Goal: Task Accomplishment & Management: Use online tool/utility

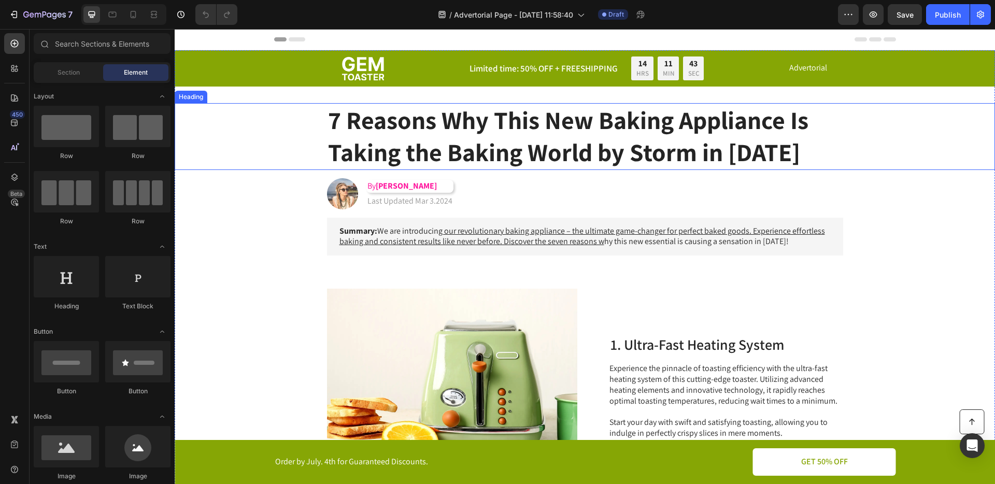
click at [463, 141] on h1 "7 Reasons Why This New Baking Appliance Is Taking the Baking World by Storm in …" at bounding box center [585, 136] width 516 height 67
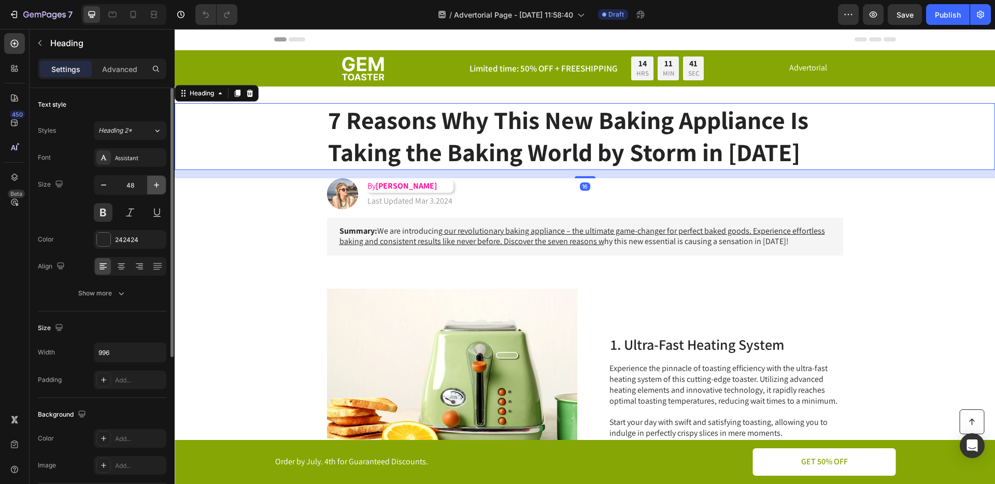
click at [153, 186] on icon "button" at bounding box center [156, 185] width 10 height 10
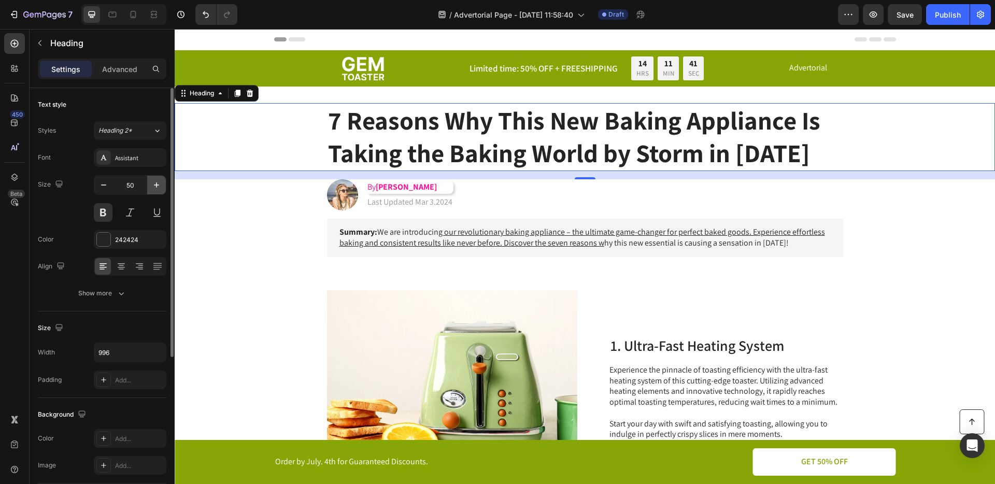
click at [153, 186] on icon "button" at bounding box center [156, 185] width 10 height 10
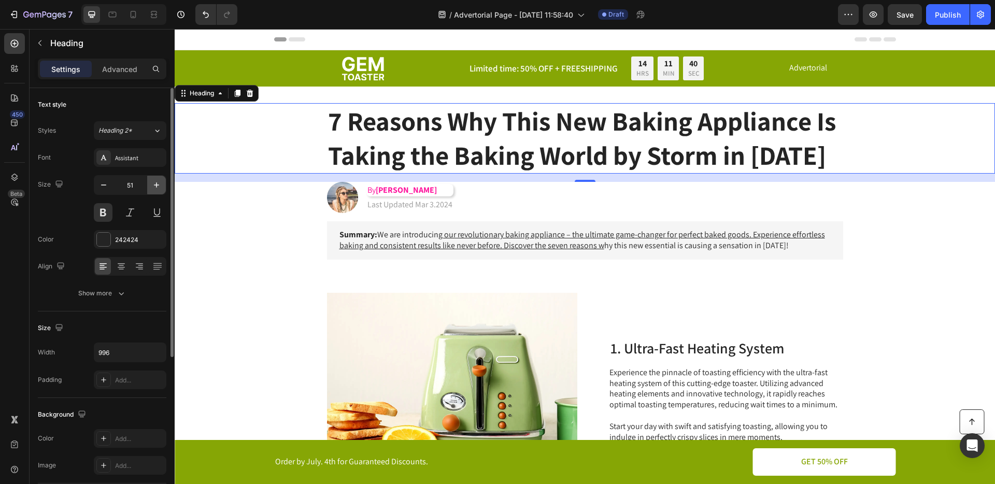
click at [153, 186] on icon "button" at bounding box center [156, 185] width 10 height 10
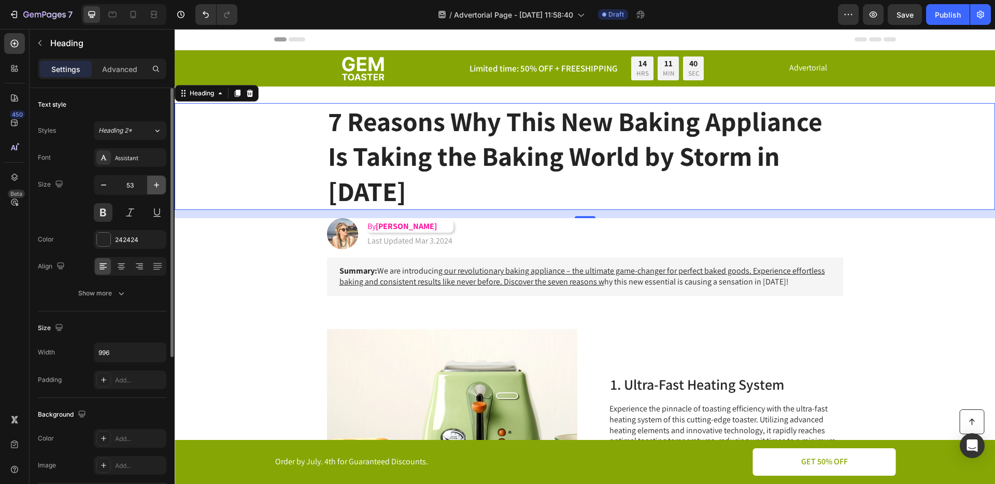
click at [153, 186] on icon "button" at bounding box center [156, 185] width 10 height 10
type input "54"
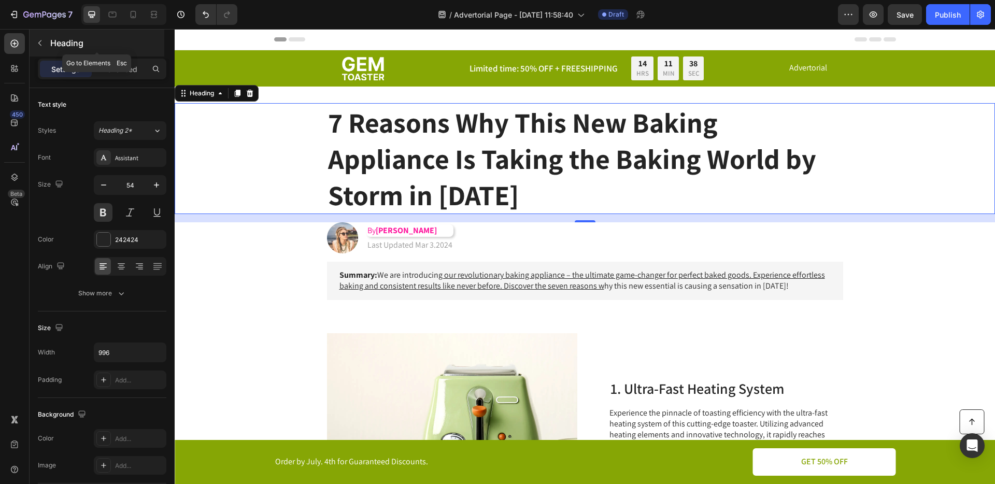
click at [40, 44] on icon "button" at bounding box center [39, 43] width 3 height 6
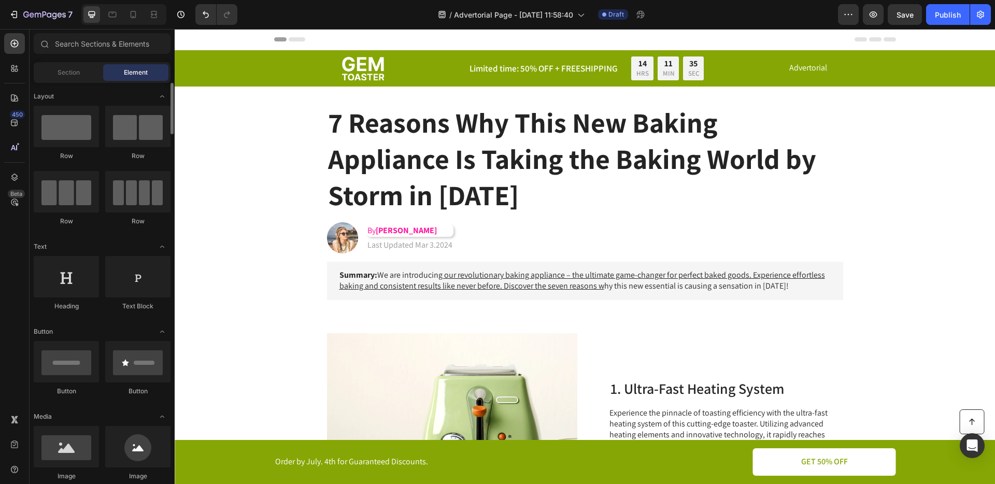
scroll to position [320, 0]
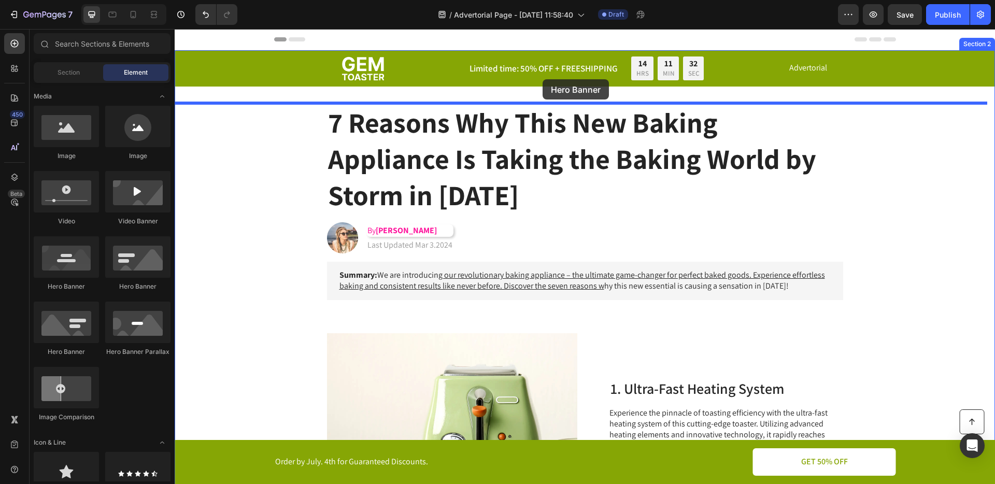
drag, startPoint x: 258, startPoint y: 292, endPoint x: 543, endPoint y: 83, distance: 353.6
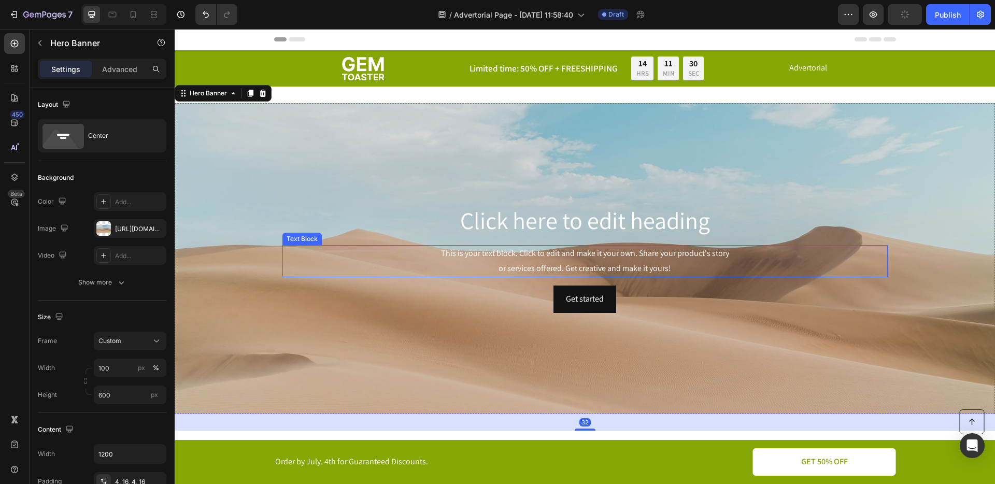
click at [429, 266] on div "This is your text block. Click to edit and make it your own. Share your product…" at bounding box center [585, 261] width 605 height 32
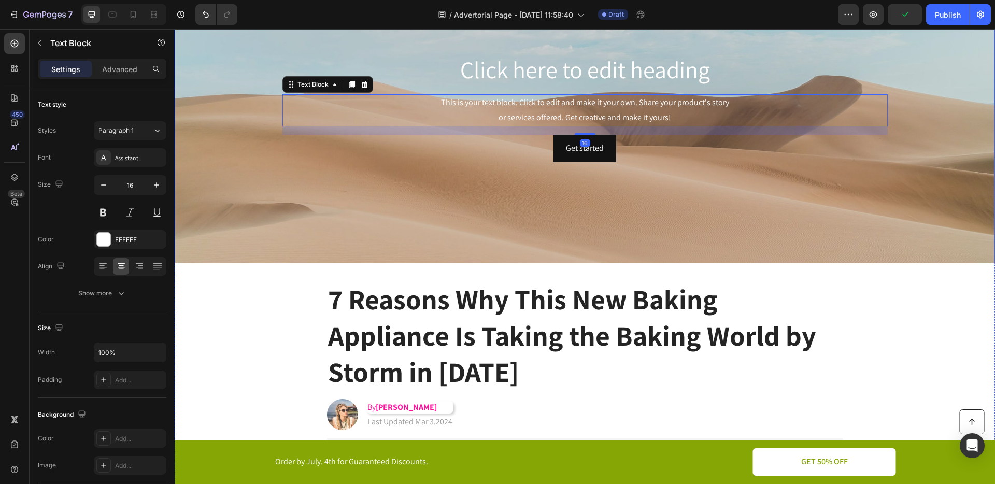
scroll to position [153, 0]
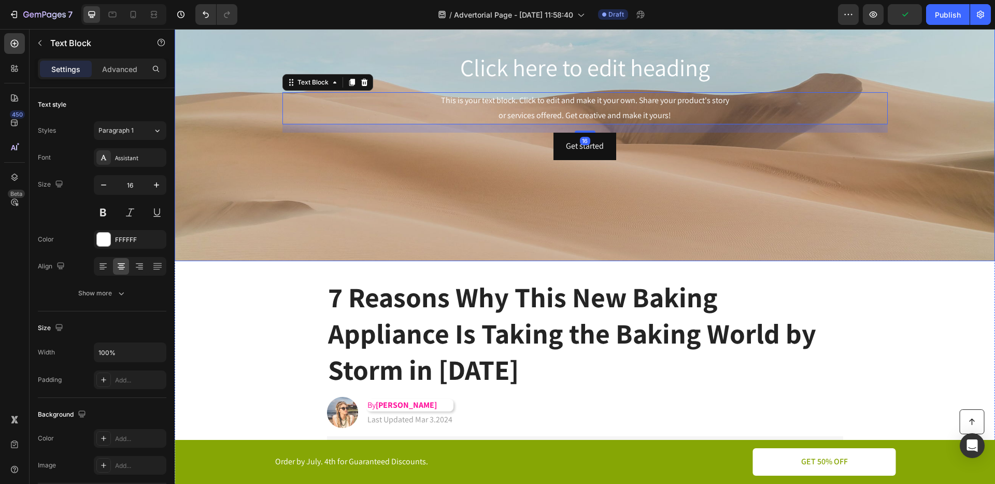
click at [720, 210] on div "Background Image" at bounding box center [585, 105] width 821 height 311
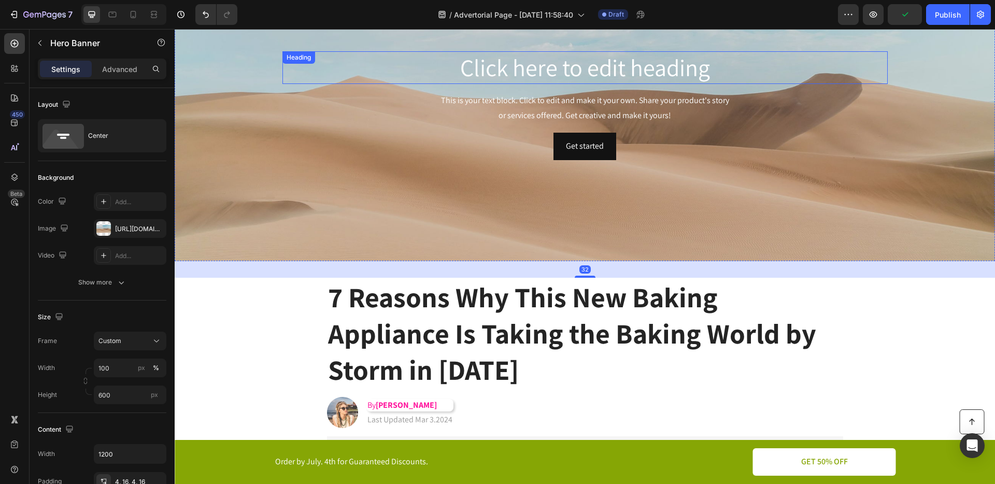
drag, startPoint x: 617, startPoint y: 73, endPoint x: 620, endPoint y: 78, distance: 6.3
click at [617, 73] on h2 "Click here to edit heading" at bounding box center [585, 67] width 605 height 33
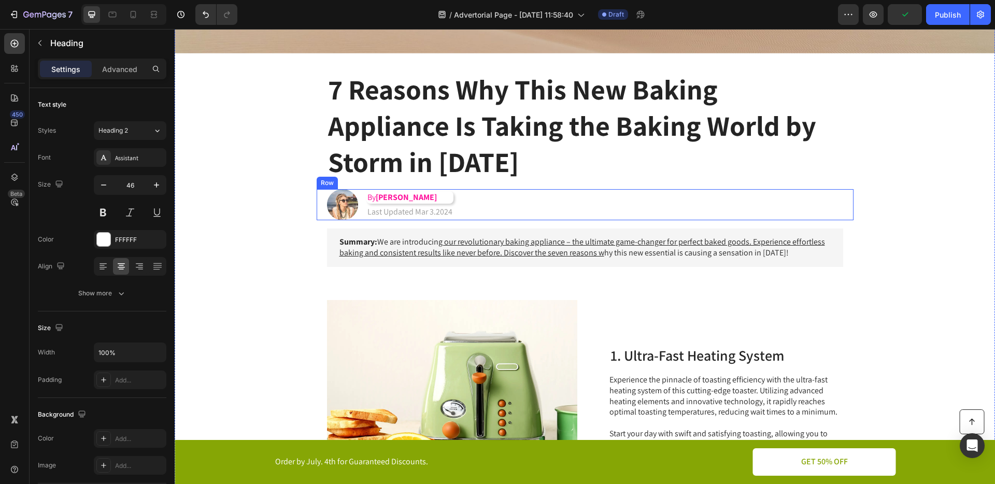
scroll to position [361, 0]
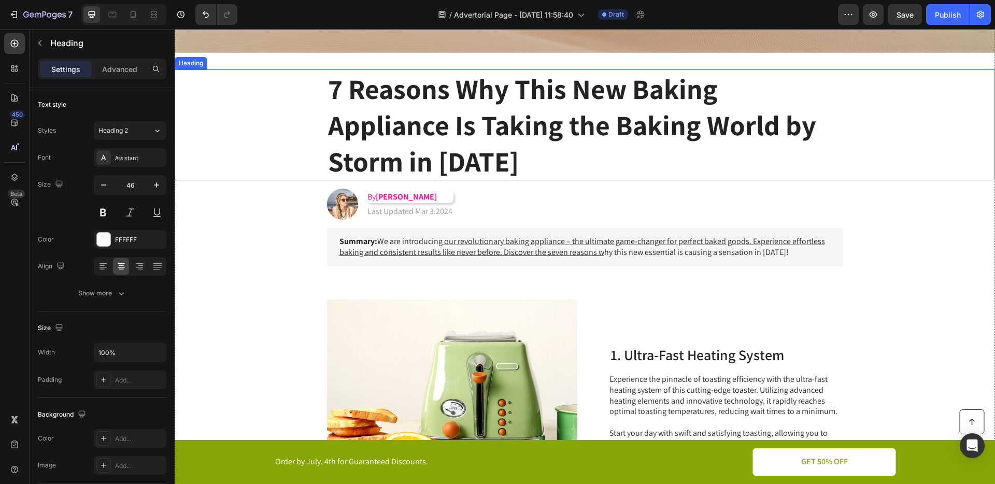
click at [562, 150] on h1 "7 Reasons Why This New Baking Appliance Is Taking the Baking World by Storm in …" at bounding box center [585, 124] width 516 height 111
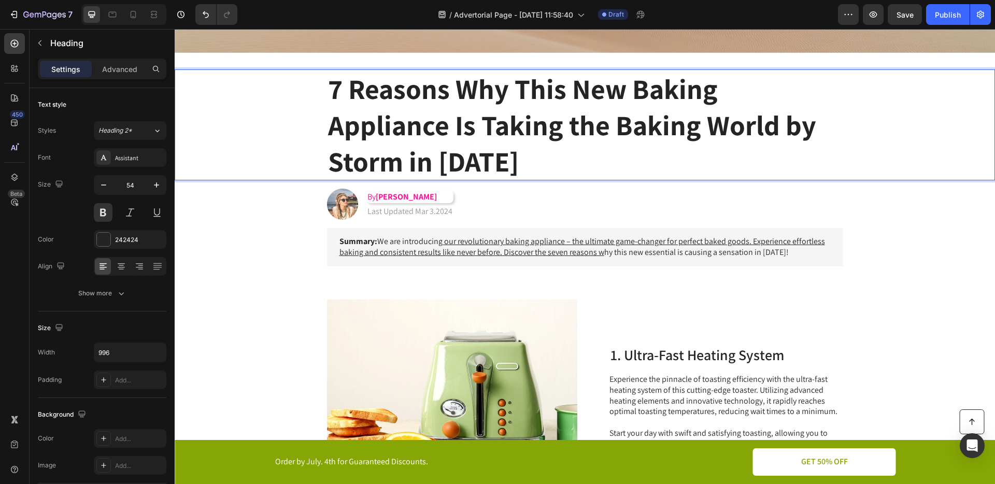
click at [572, 106] on h1 "7 Reasons Why This New Baking Appliance Is Taking the Baking World by Storm in …" at bounding box center [585, 124] width 516 height 111
click at [614, 171] on p "7 Reasons Why This New Baking Appliance Is Taking the Baking World by Storm in …" at bounding box center [585, 125] width 514 height 109
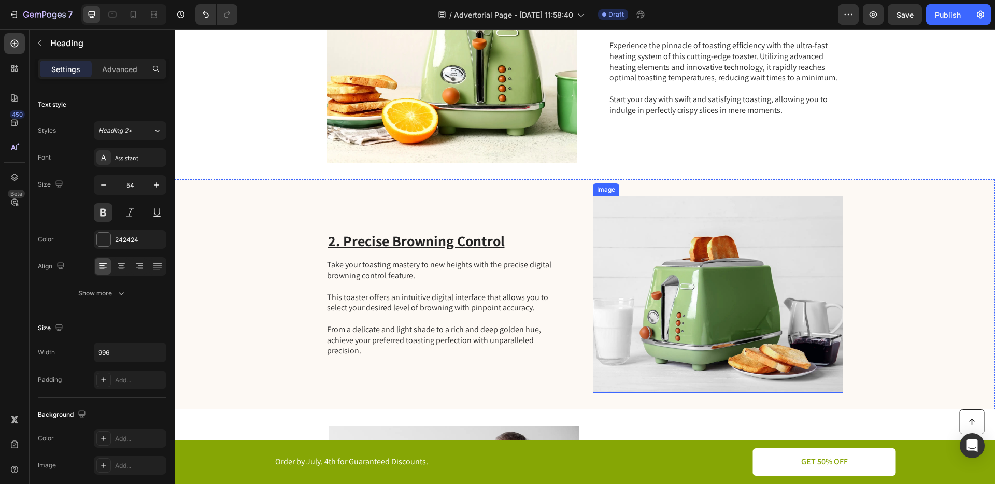
scroll to position [711, 0]
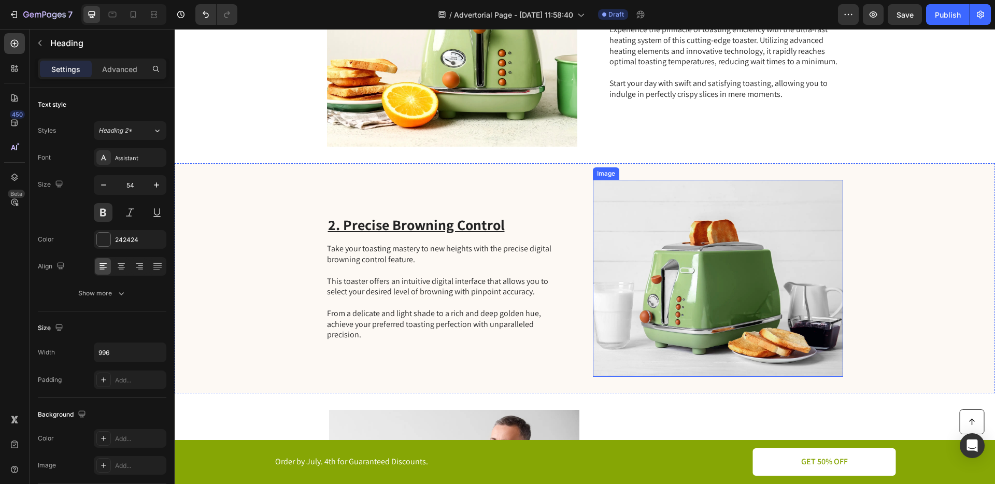
click at [707, 228] on img at bounding box center [718, 278] width 250 height 197
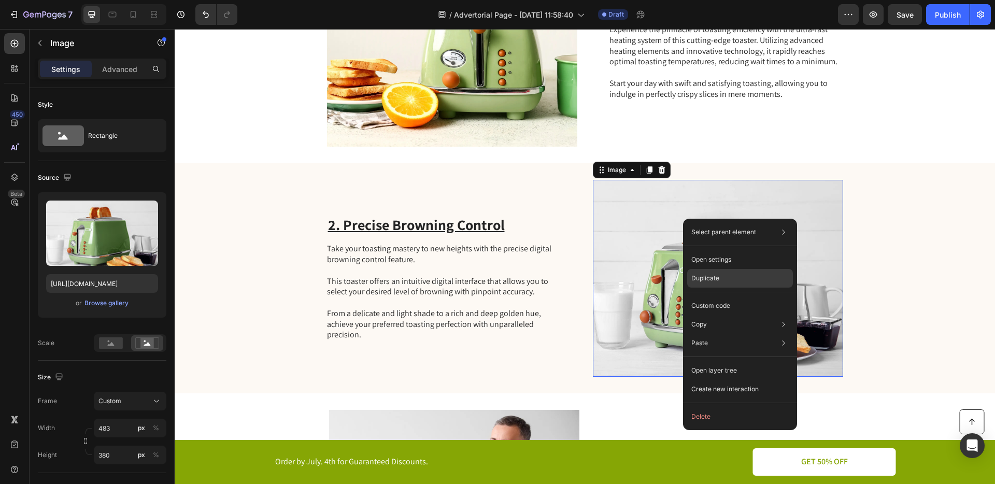
click at [708, 283] on p "Duplicate" at bounding box center [706, 278] width 28 height 9
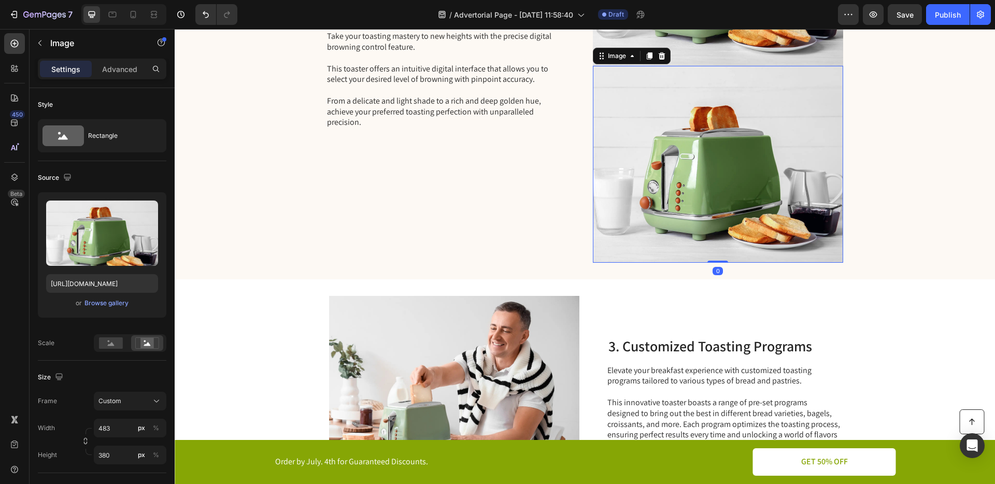
scroll to position [1023, 0]
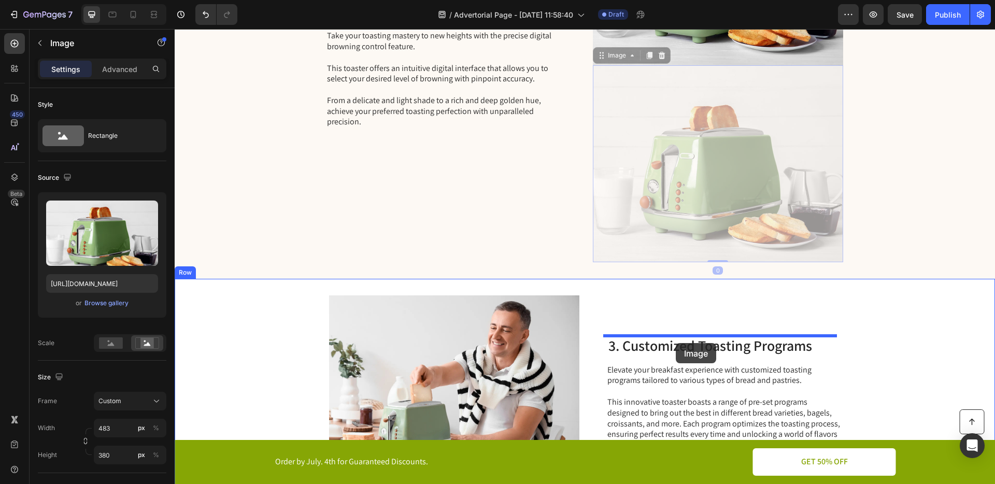
drag, startPoint x: 657, startPoint y: 181, endPoint x: 668, endPoint y: 322, distance: 141.5
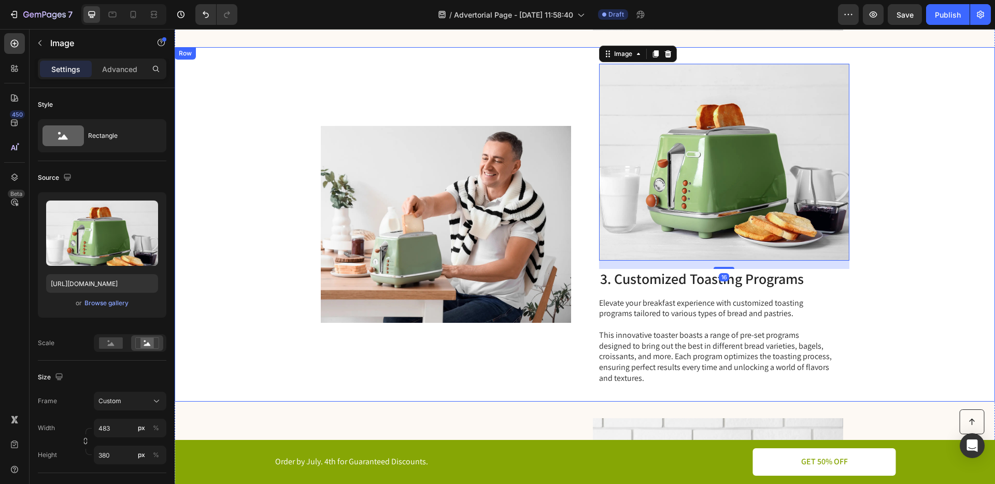
click at [691, 302] on p "Elevate your breakfast experience with customized toasting programs tailored to…" at bounding box center [715, 309] width 233 height 22
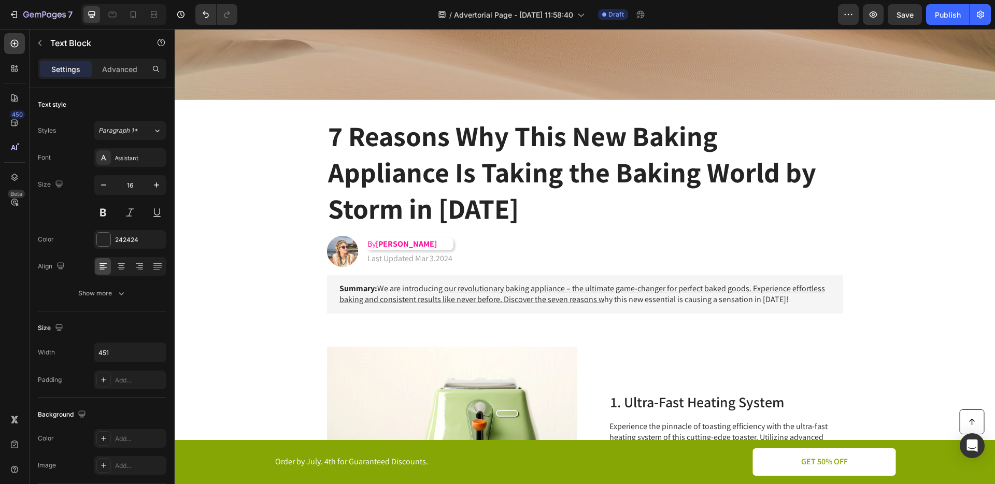
scroll to position [0, 0]
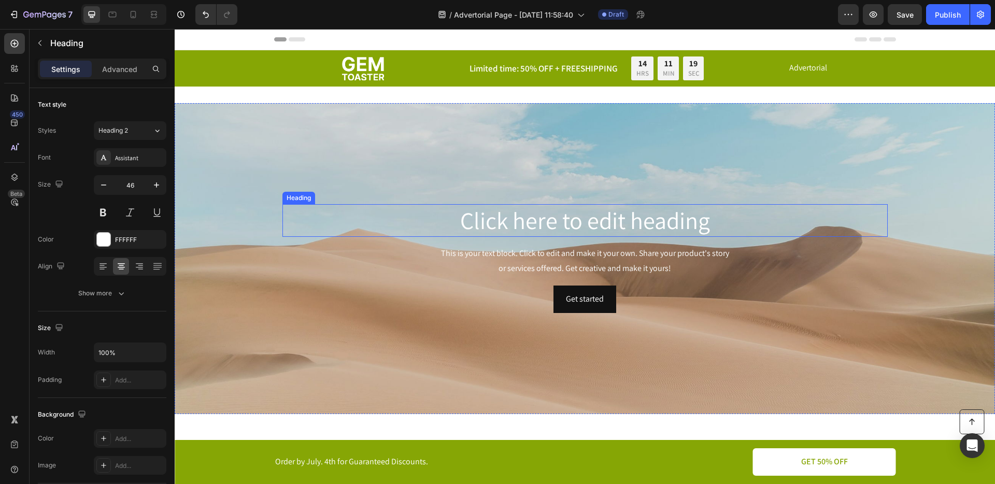
click at [509, 222] on h2 "Click here to edit heading" at bounding box center [585, 220] width 605 height 33
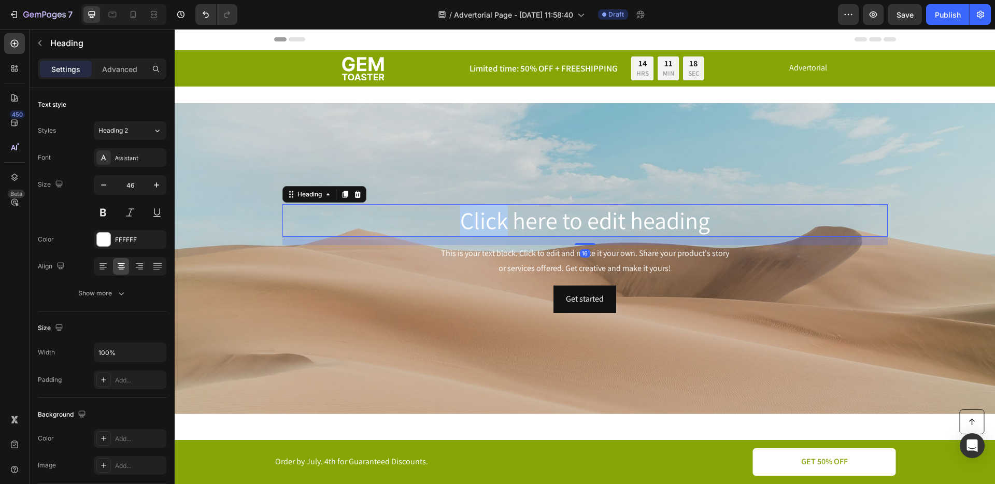
click at [478, 215] on p "Click here to edit heading" at bounding box center [585, 220] width 603 height 31
click at [614, 215] on p "Click here to edit heading" at bounding box center [585, 220] width 603 height 31
click at [710, 216] on p "Click here to edit heading" at bounding box center [585, 220] width 603 height 31
drag, startPoint x: 730, startPoint y: 218, endPoint x: 430, endPoint y: 219, distance: 300.7
click at [430, 219] on p "Click here to edit heading" at bounding box center [585, 220] width 603 height 31
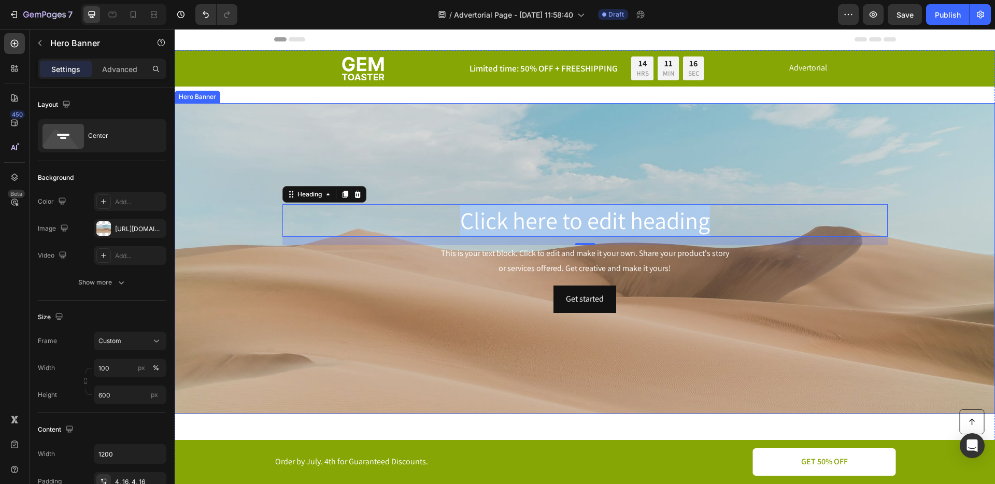
click at [497, 129] on div "Background Image" at bounding box center [585, 258] width 821 height 311
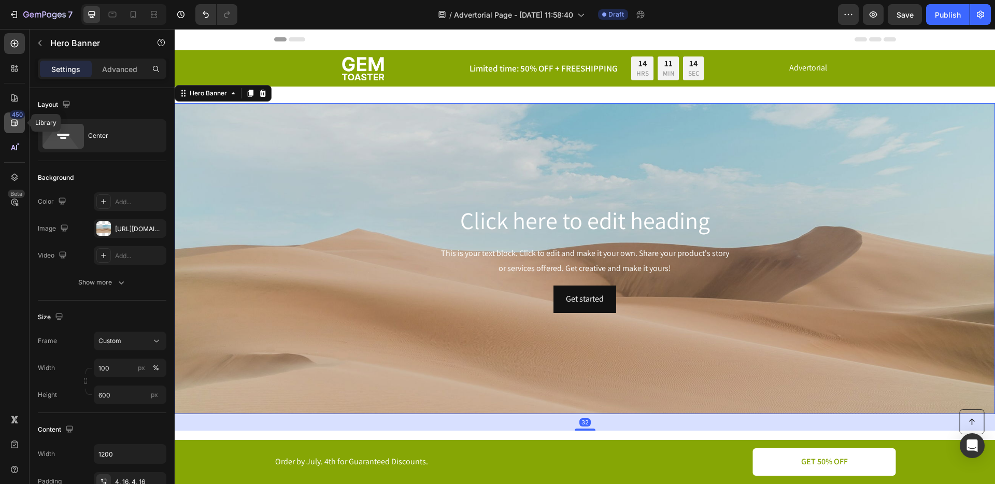
click at [16, 124] on icon at bounding box center [14, 123] width 10 height 10
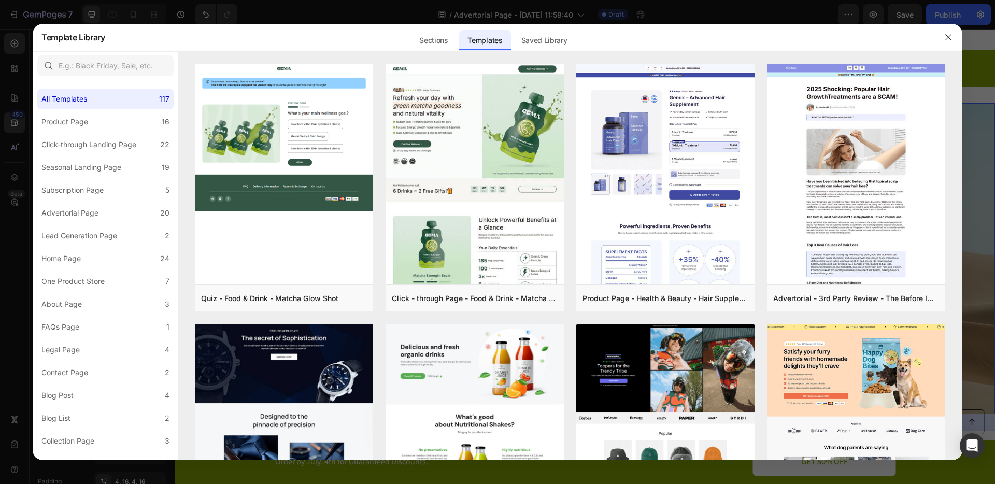
click at [877, 43] on div "Sections Templates Existing pages Saved Library Templates Saved Library" at bounding box center [493, 37] width 776 height 27
click at [698, 36] on div "Sections Templates Existing pages Saved Library Templates Saved Library" at bounding box center [493, 37] width 776 height 27
click at [546, 39] on div "Saved Library" at bounding box center [544, 40] width 63 height 21
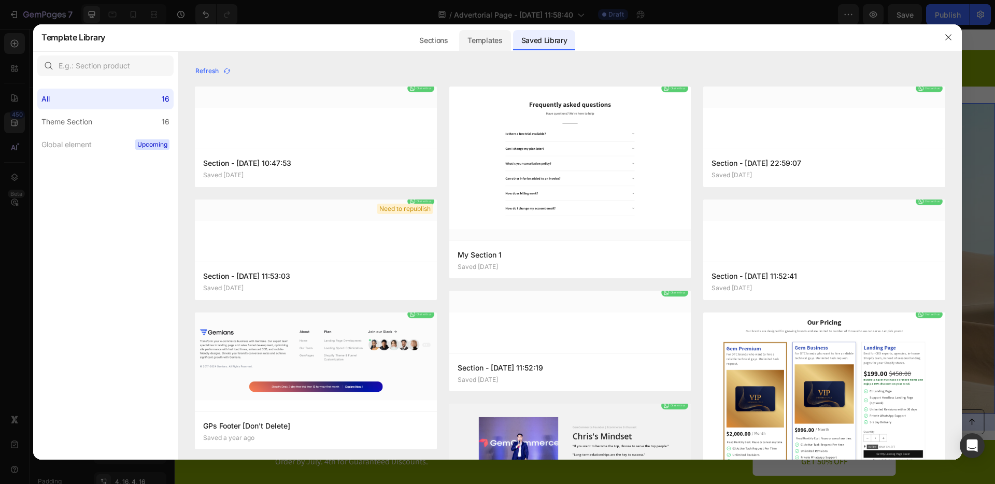
click at [476, 43] on div "Templates" at bounding box center [484, 40] width 51 height 21
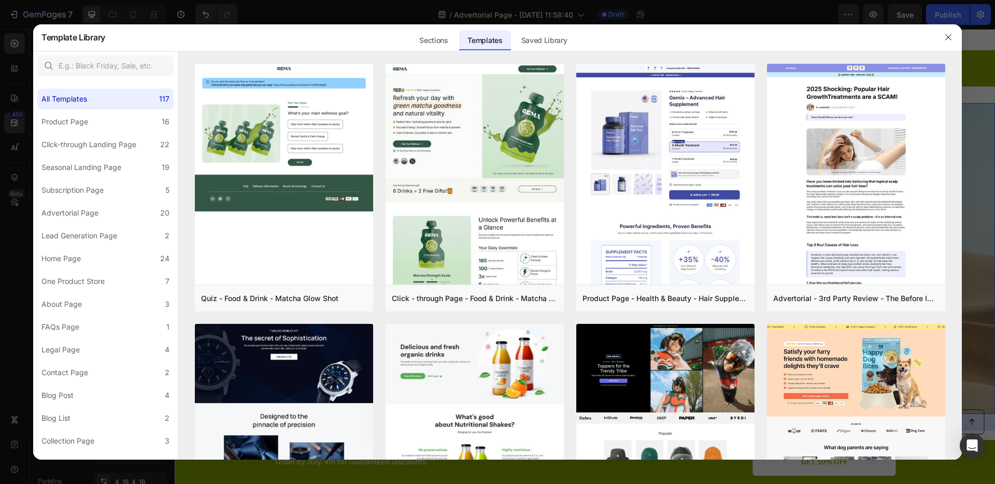
click at [408, 40] on div "Sections Templates Existing pages Saved Library Templates Saved Library" at bounding box center [493, 37] width 776 height 27
click at [446, 39] on div "Sections" at bounding box center [433, 40] width 45 height 21
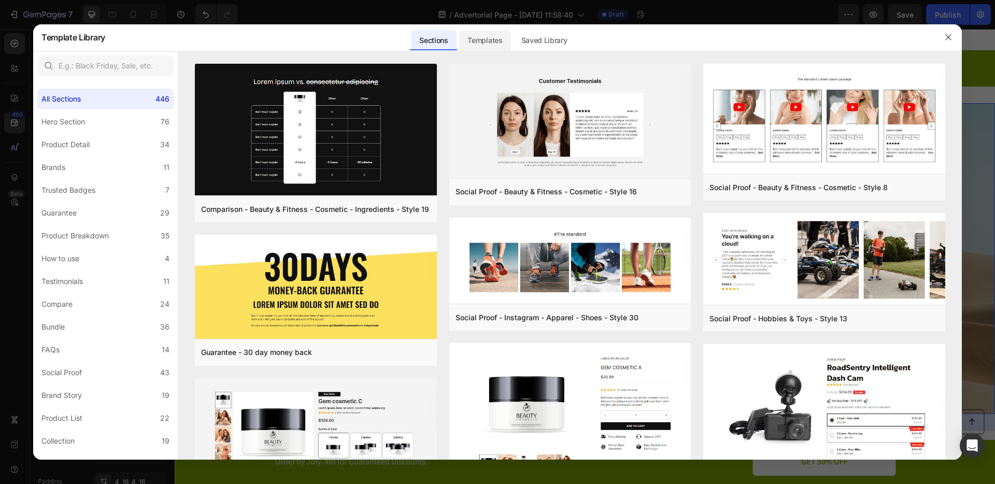
click at [502, 38] on div "Templates" at bounding box center [484, 40] width 51 height 21
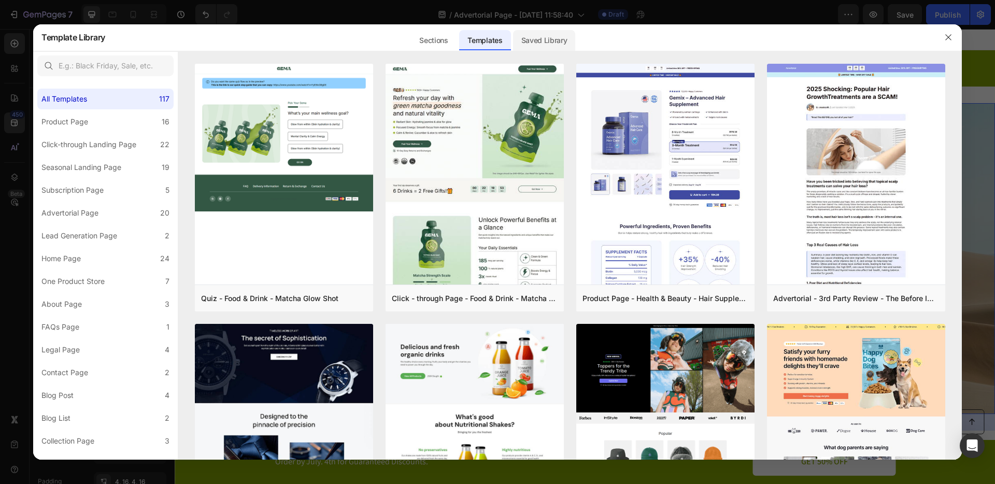
click at [533, 40] on div "Saved Library" at bounding box center [544, 40] width 63 height 21
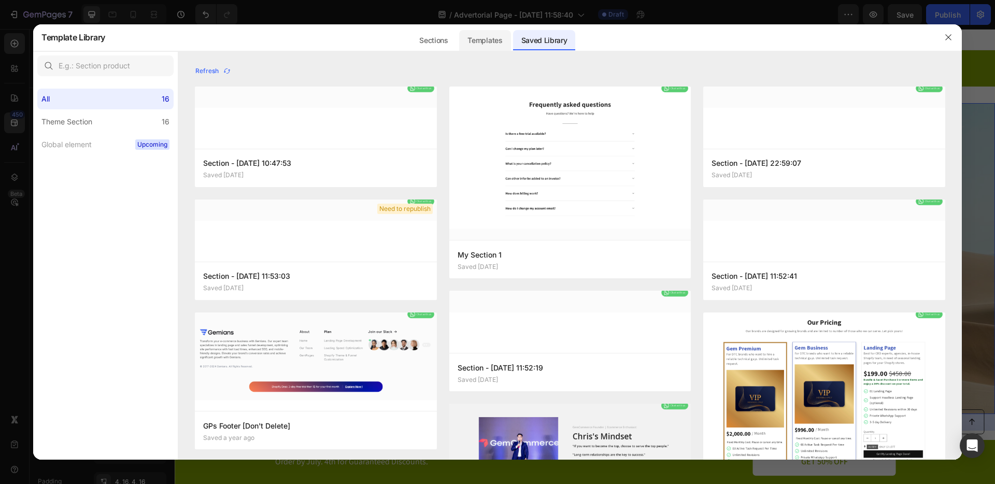
click at [478, 44] on div "Templates" at bounding box center [484, 40] width 51 height 21
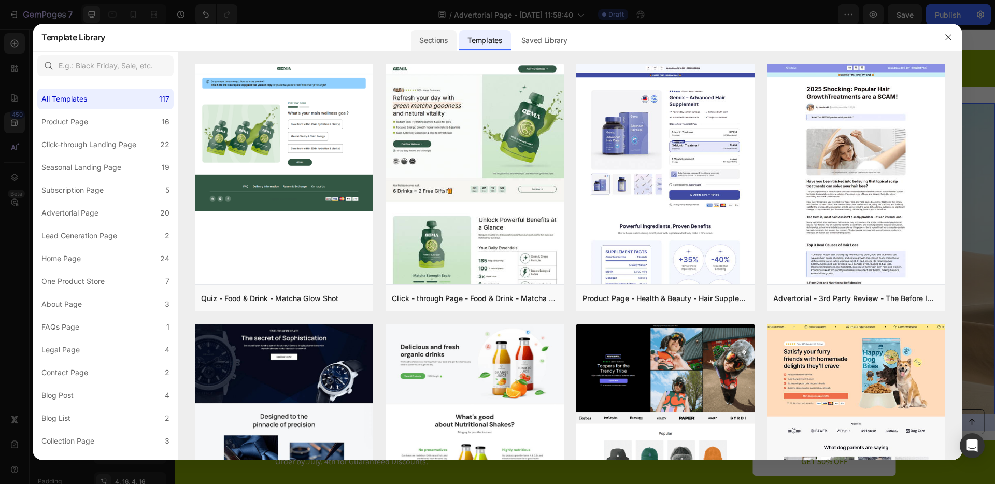
click at [431, 44] on div "Sections" at bounding box center [433, 40] width 45 height 21
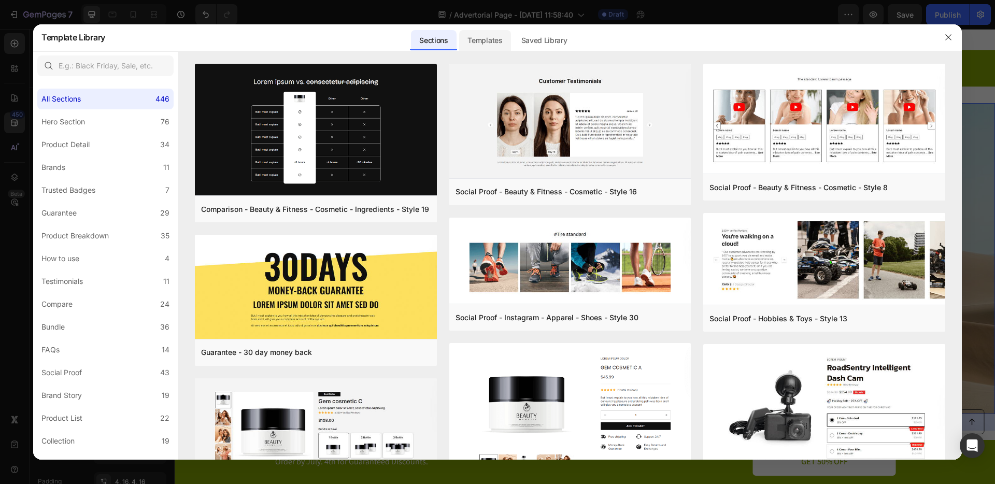
click at [497, 45] on div "Templates" at bounding box center [484, 40] width 51 height 21
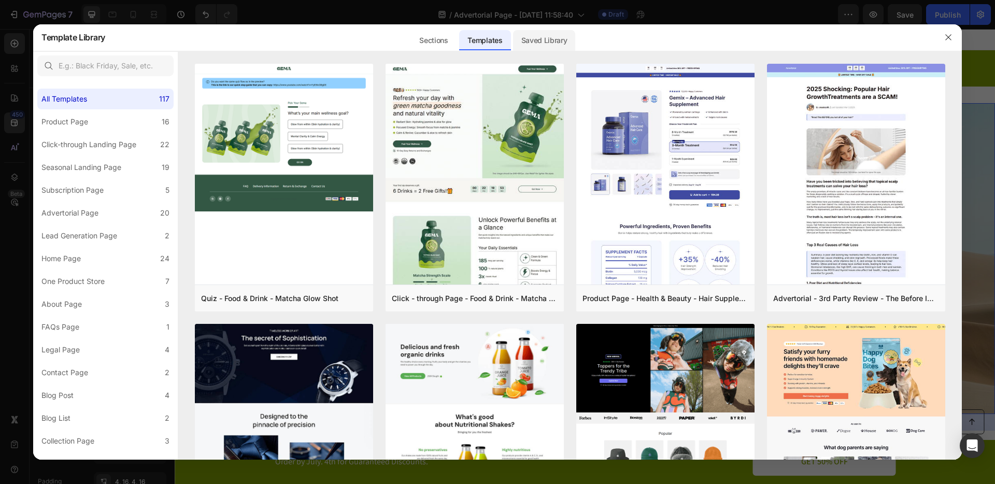
click at [544, 46] on div "Saved Library" at bounding box center [544, 40] width 63 height 21
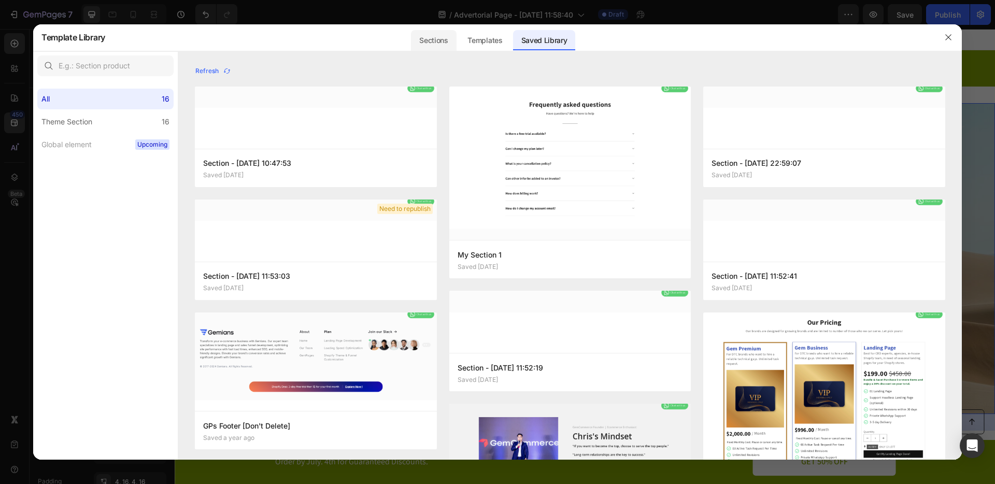
click at [447, 47] on div "Sections" at bounding box center [433, 40] width 45 height 21
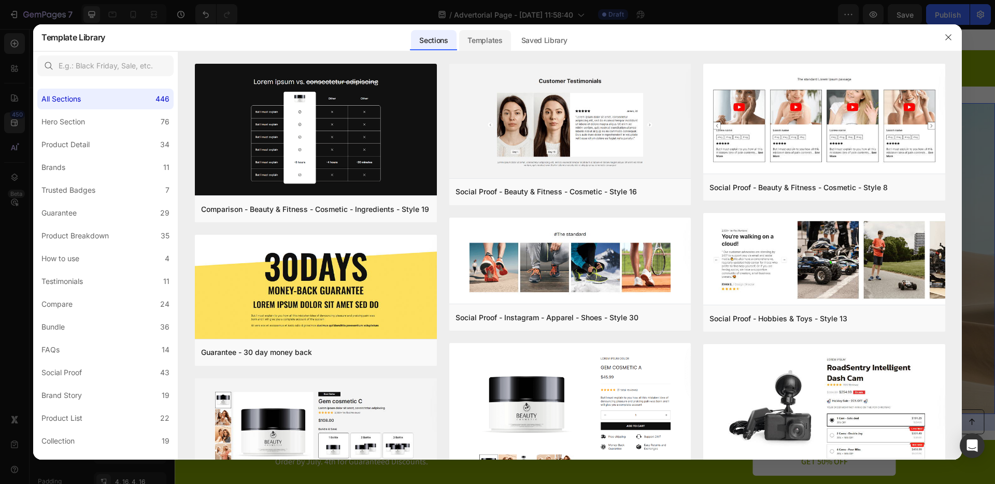
click at [485, 43] on div "Templates" at bounding box center [484, 40] width 51 height 21
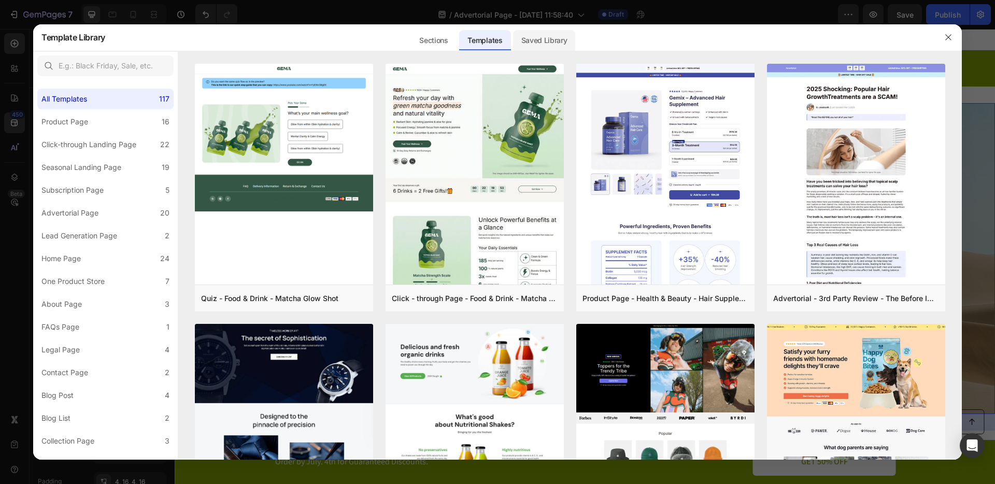
click at [548, 40] on div "Saved Library" at bounding box center [544, 40] width 63 height 21
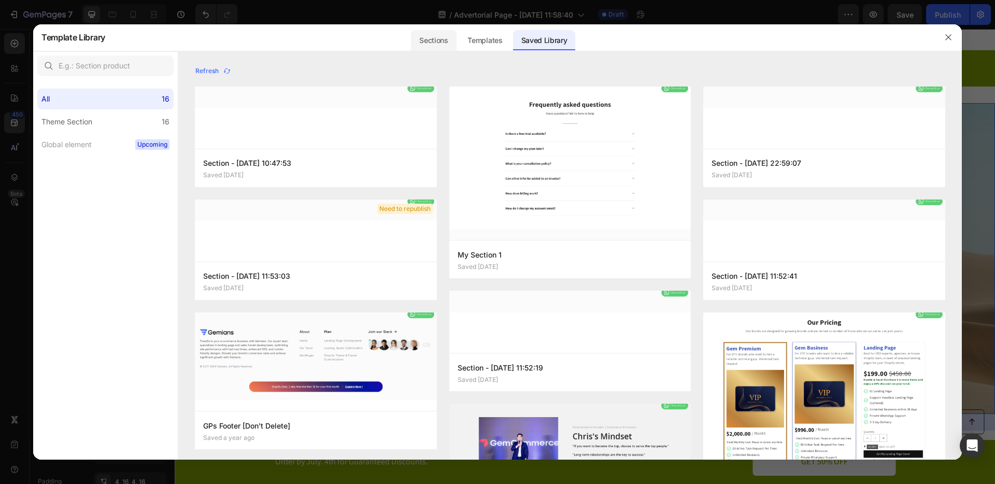
click at [448, 39] on div "Sections" at bounding box center [433, 40] width 45 height 21
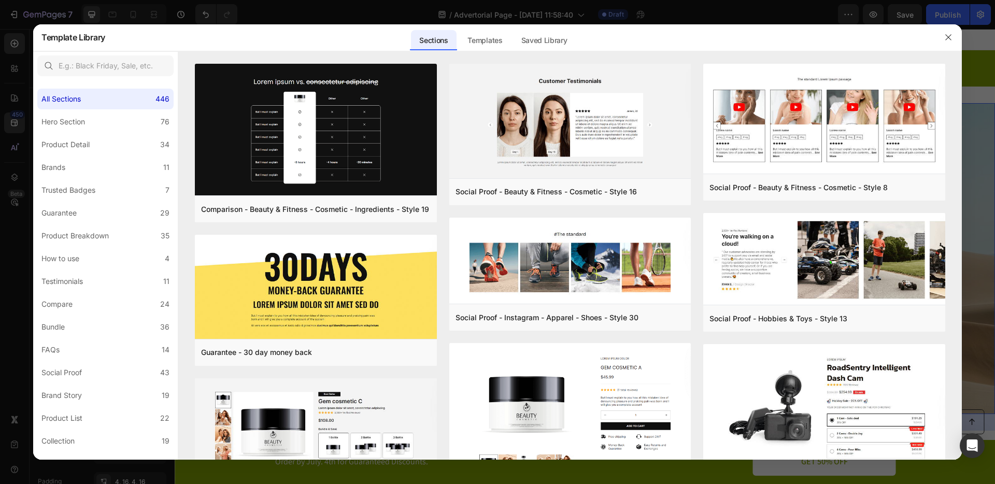
click at [288, 16] on div at bounding box center [497, 242] width 995 height 484
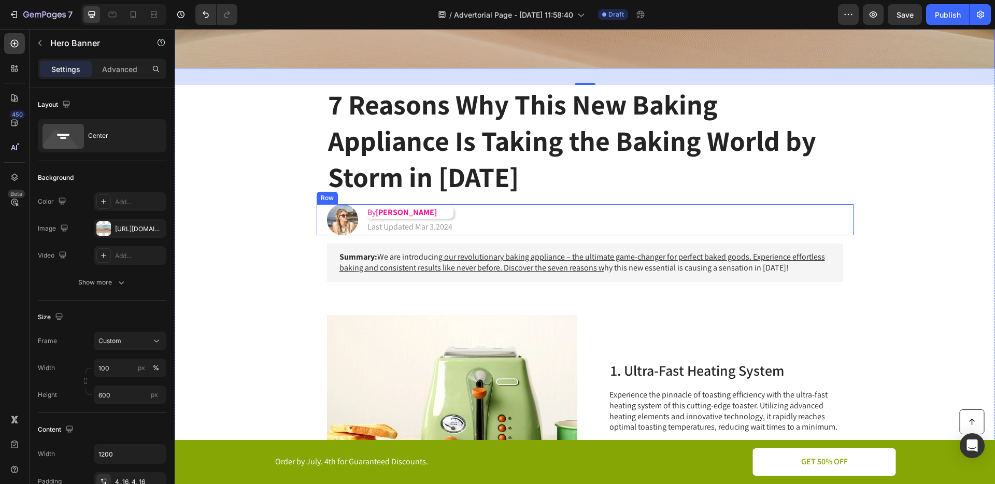
scroll to position [112, 0]
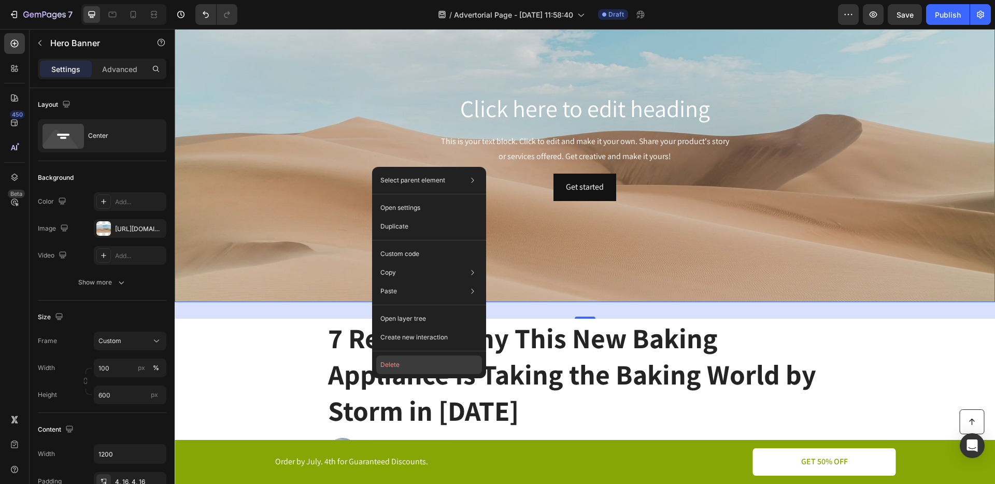
click at [398, 369] on button "Delete" at bounding box center [429, 365] width 106 height 19
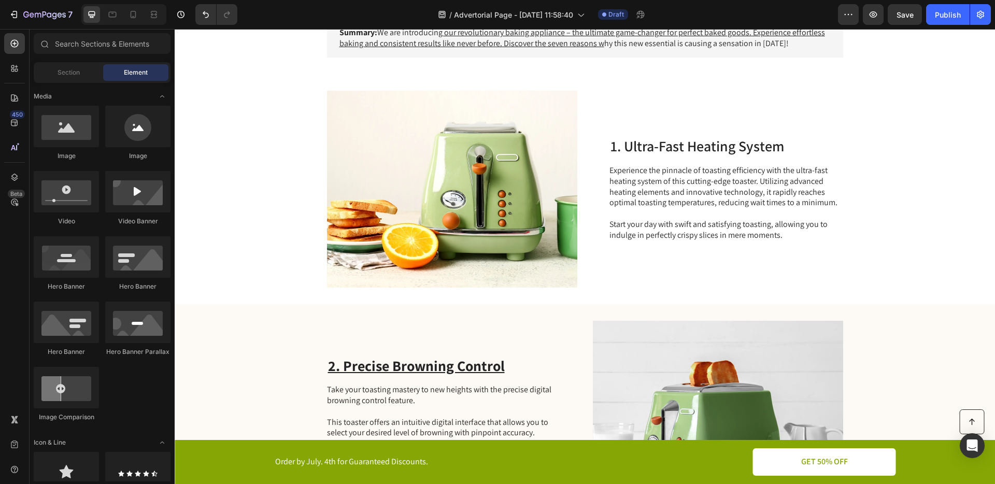
scroll to position [0, 0]
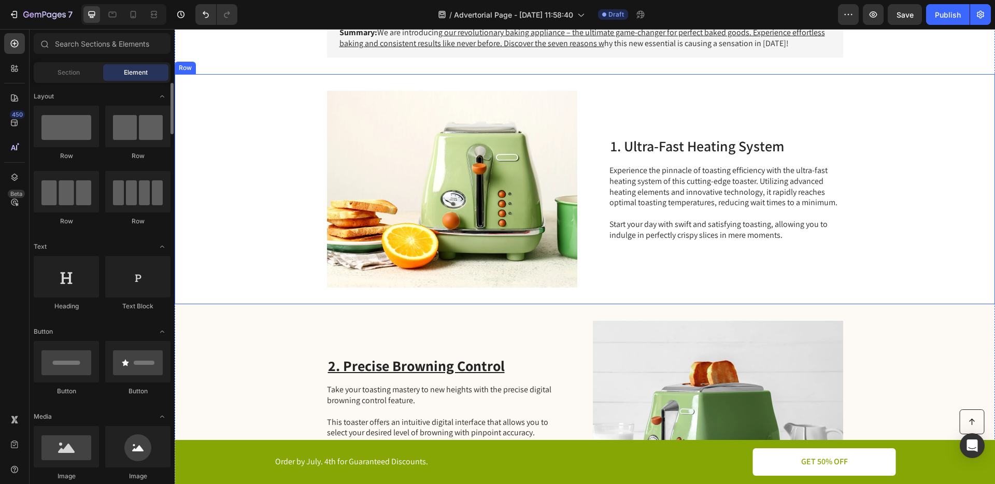
click at [300, 147] on div "Image 1. Ultra-Fast Heating System Heading Experience the pinnacle of toasting …" at bounding box center [585, 189] width 821 height 230
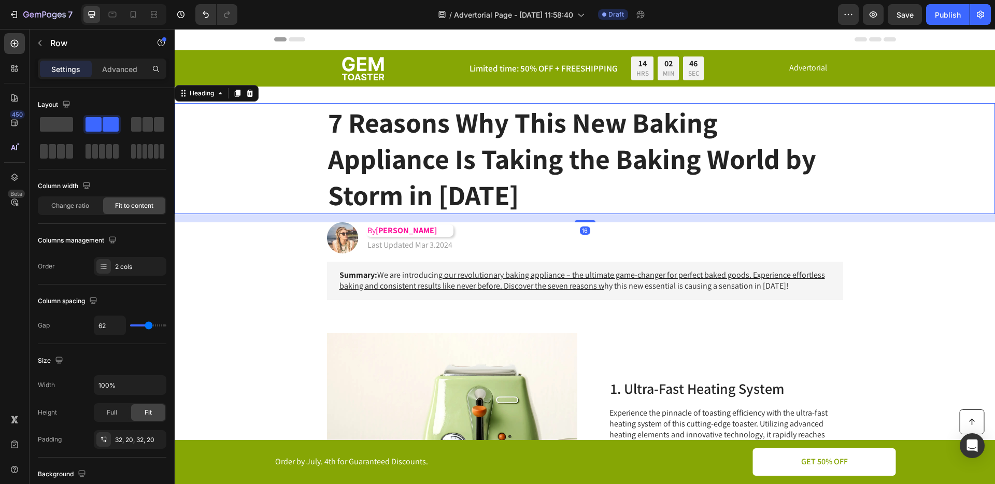
click at [291, 135] on div "7 Reasons Why This New Baking Appliance Is Taking the Baking World by Storm in …" at bounding box center [585, 158] width 800 height 111
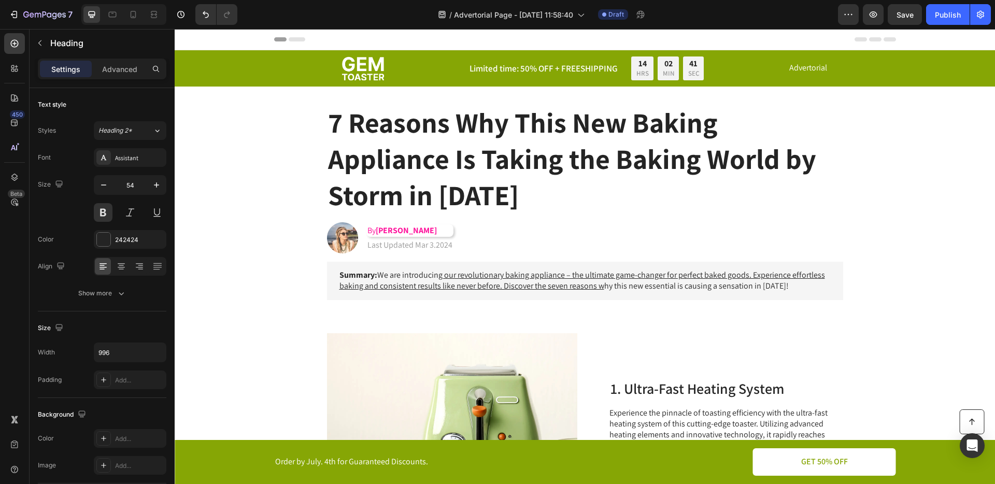
click at [283, 133] on div "7 Reasons Why This New Baking Appliance Is Taking the Baking World by Storm in …" at bounding box center [585, 158] width 800 height 111
click at [580, 195] on h1 "7 Reasons Why This New Baking Appliance Is Taking the Baking World by Storm in …" at bounding box center [585, 158] width 516 height 111
click at [904, 178] on div "7 Reasons Why This New Baking Appliance Is Taking the Baking World by Storm in …" at bounding box center [585, 158] width 800 height 111
click at [37, 39] on icon "button" at bounding box center [40, 43] width 8 height 8
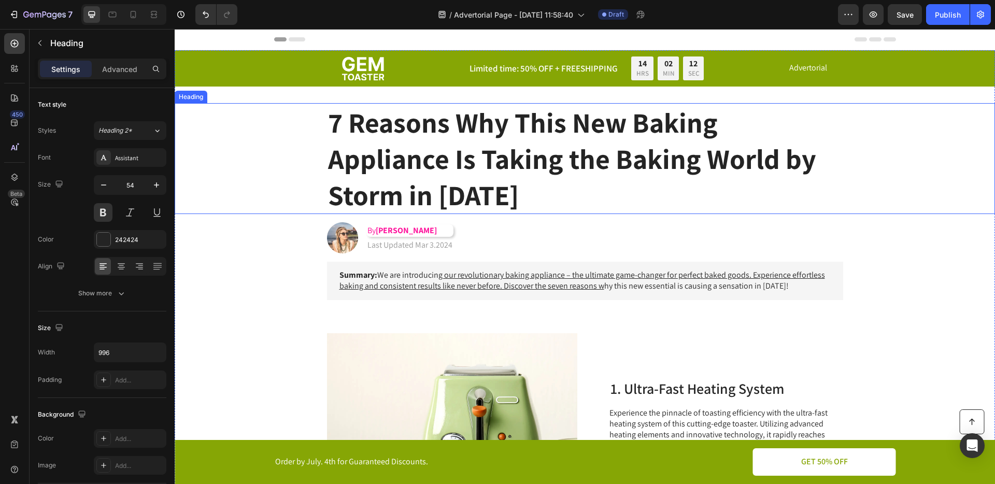
click at [554, 203] on h1 "7 Reasons Why This New Baking Appliance Is Taking the Baking World by Storm in …" at bounding box center [585, 158] width 516 height 111
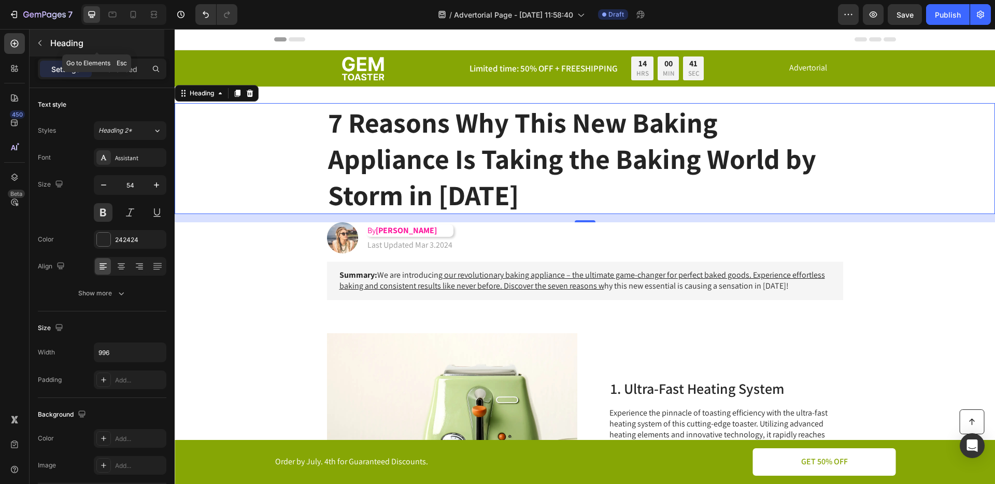
click at [44, 38] on button "button" at bounding box center [40, 43] width 17 height 17
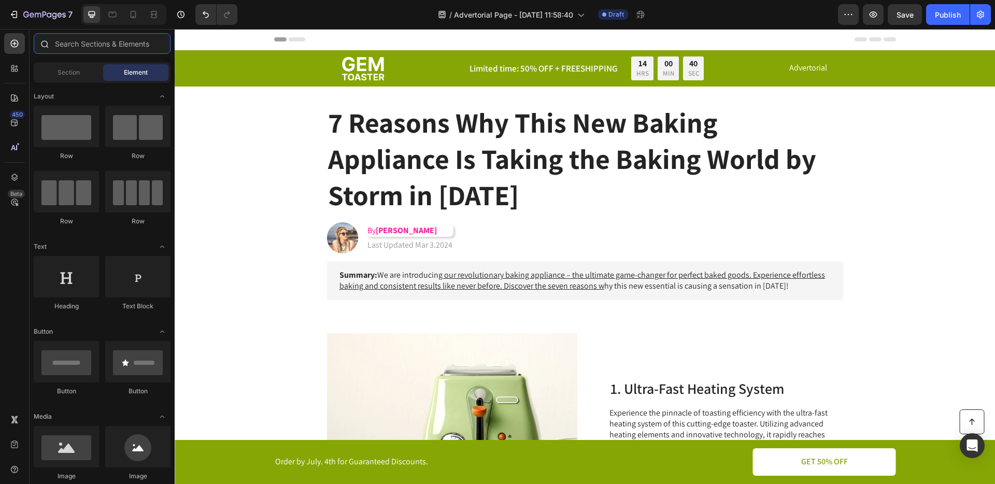
click at [115, 40] on input "text" at bounding box center [102, 43] width 137 height 21
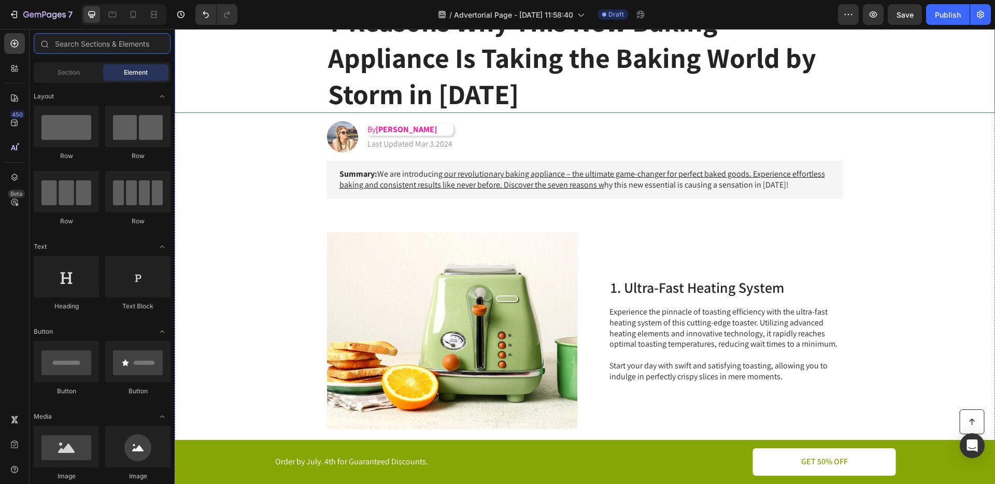
scroll to position [8, 0]
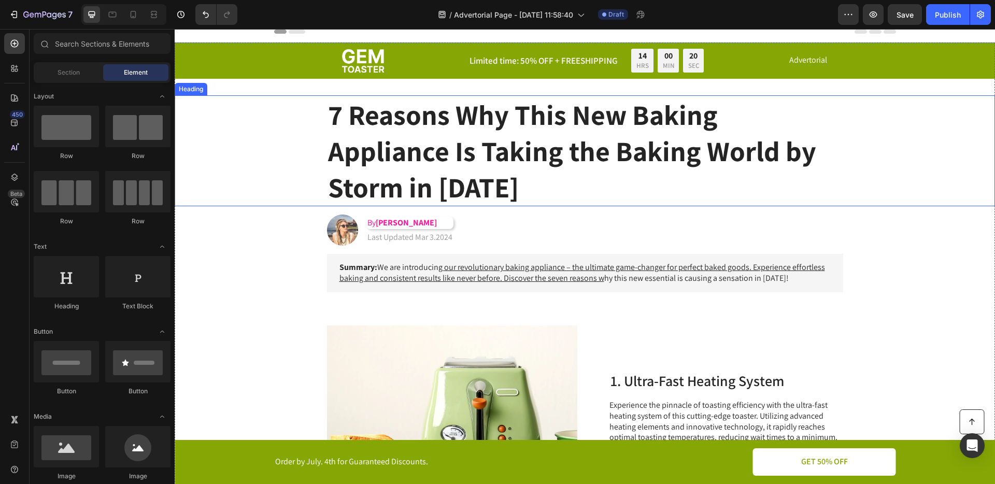
click at [293, 130] on div "7 Reasons Why This New Baking Appliance Is Taking the Baking World by Storm in …" at bounding box center [585, 150] width 800 height 111
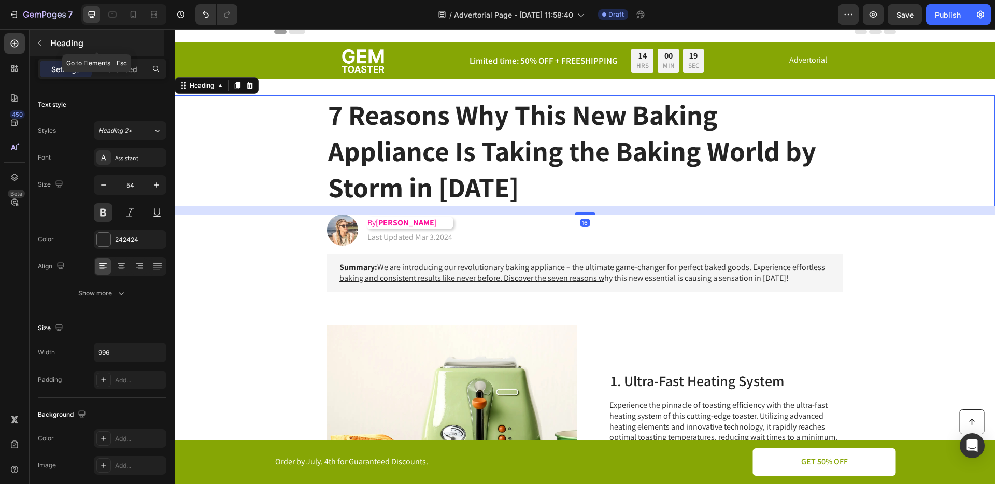
click at [37, 41] on icon "button" at bounding box center [40, 43] width 8 height 8
